Goal: Information Seeking & Learning: Learn about a topic

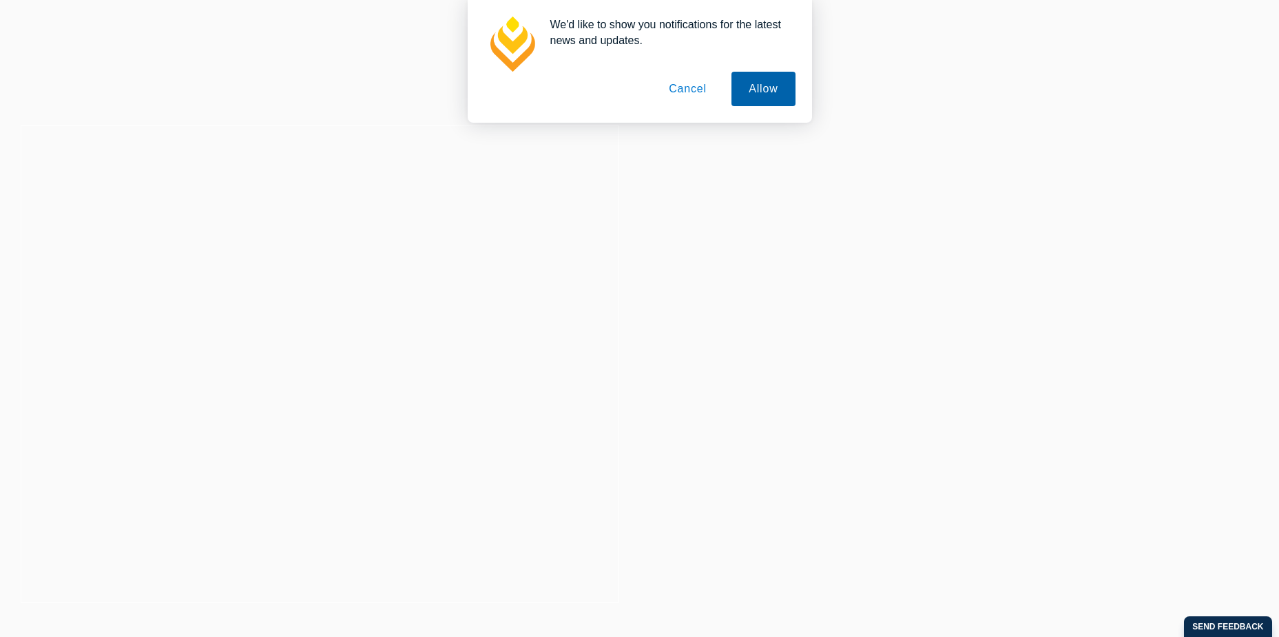
click at [757, 95] on button "Allow" at bounding box center [763, 89] width 63 height 34
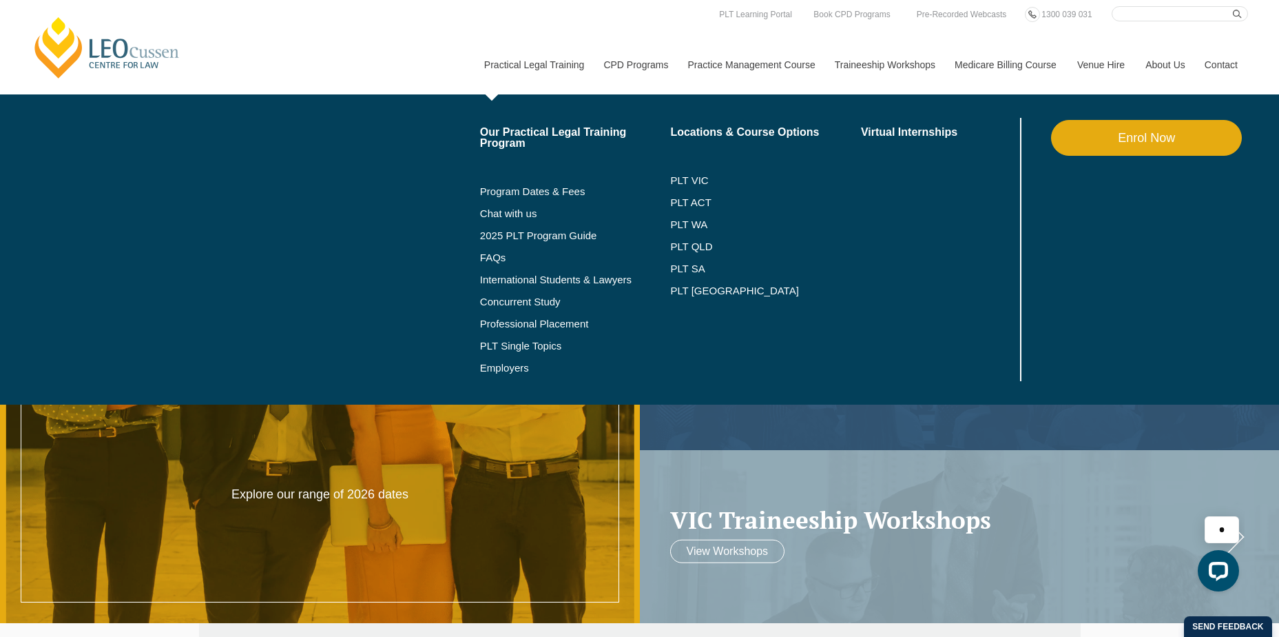
click at [576, 60] on link "Practical Legal Training" at bounding box center [534, 64] width 120 height 59
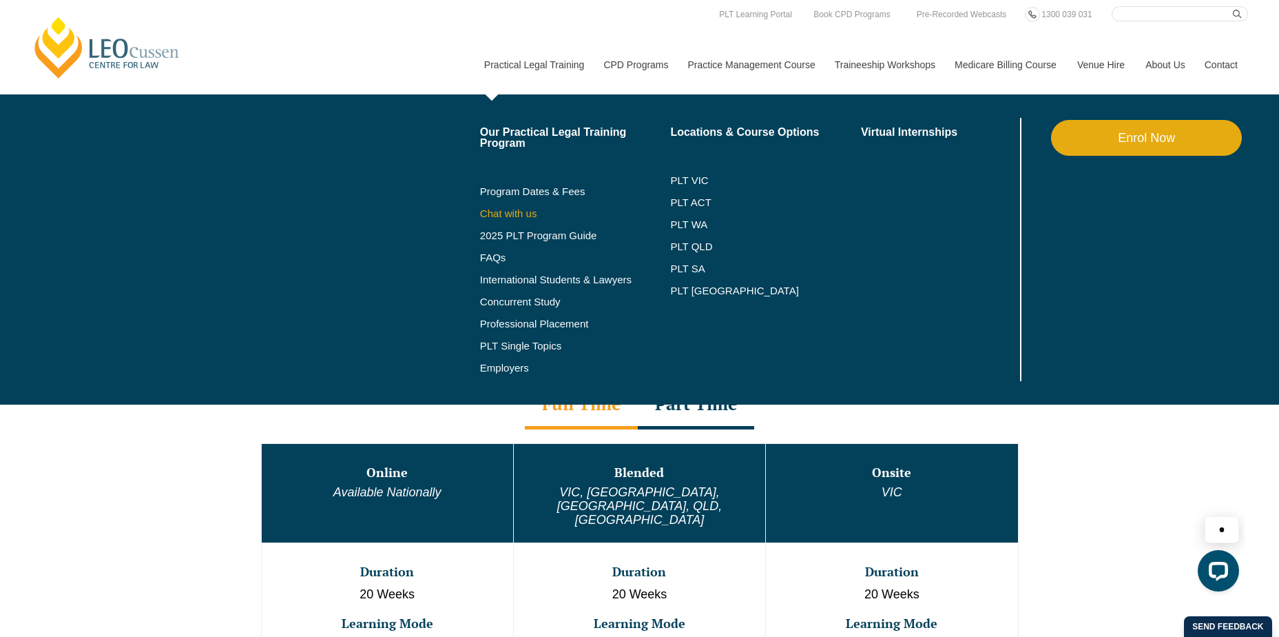
scroll to position [413, 0]
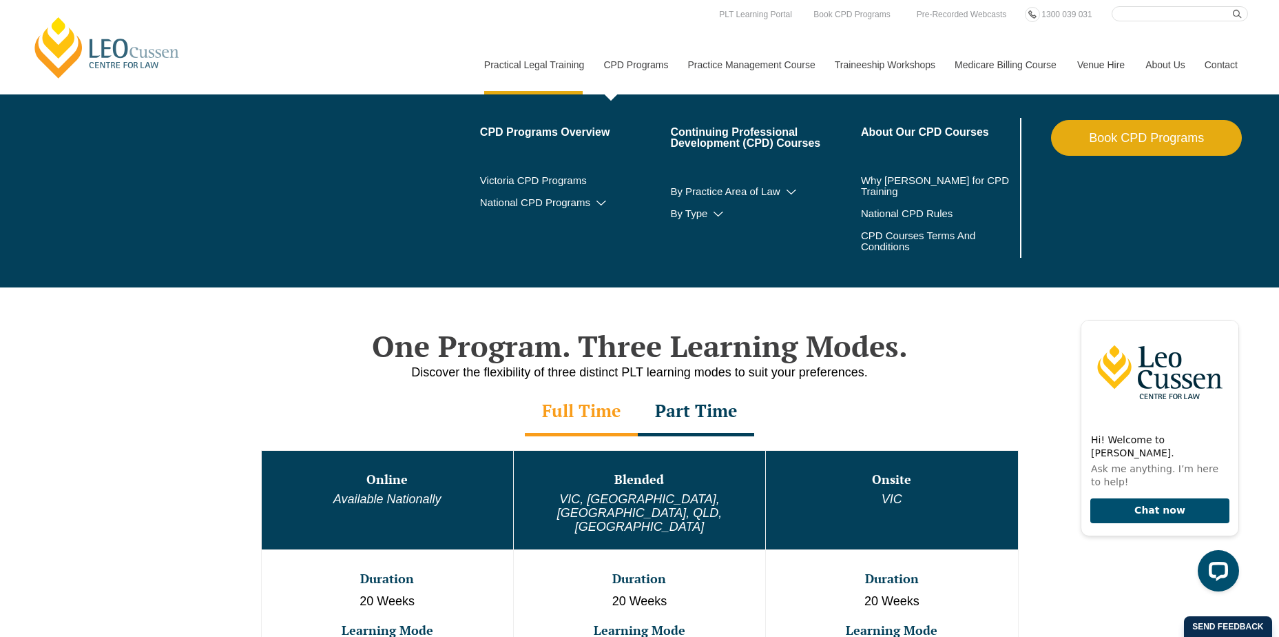
click at [641, 61] on link "CPD Programs" at bounding box center [635, 64] width 84 height 59
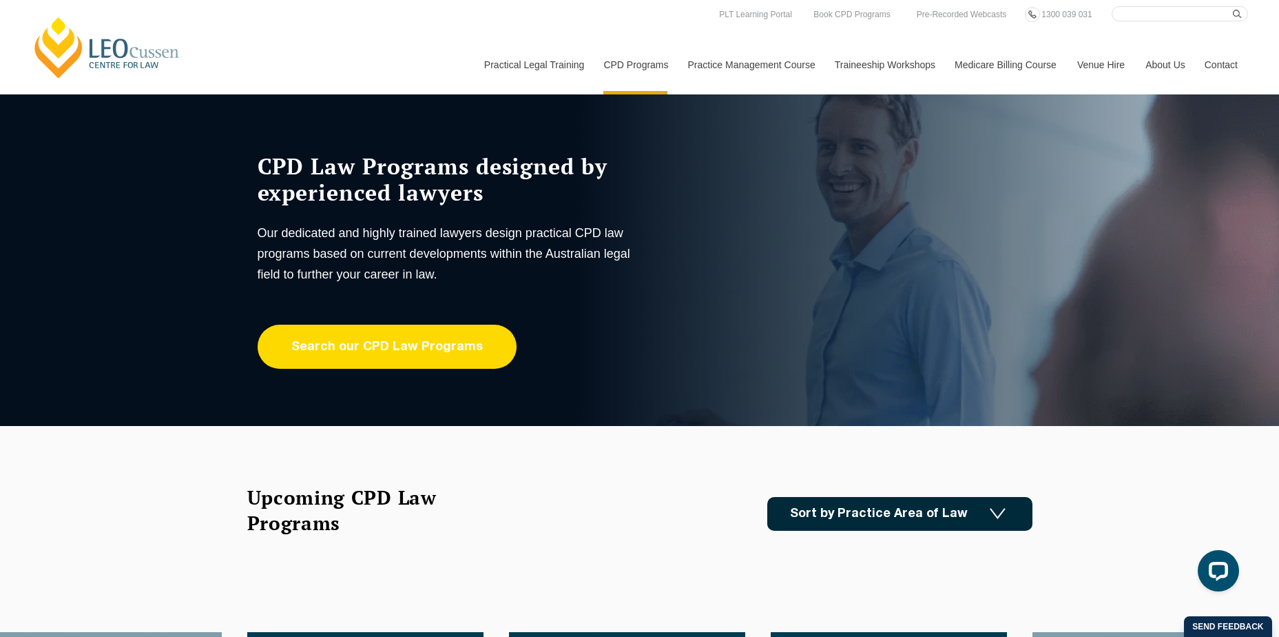
click at [444, 347] on link "Search our CPD Law Programs" at bounding box center [387, 346] width 259 height 44
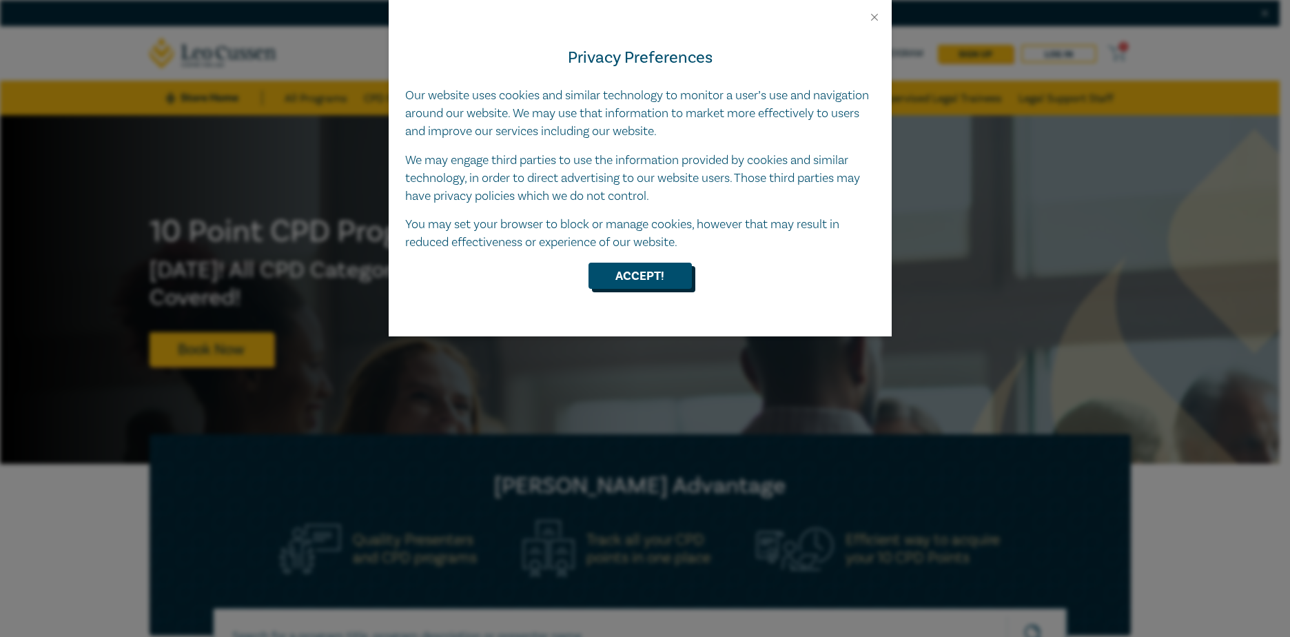
click at [674, 274] on button "Accept!" at bounding box center [639, 275] width 103 height 26
